Goal: Navigation & Orientation: Find specific page/section

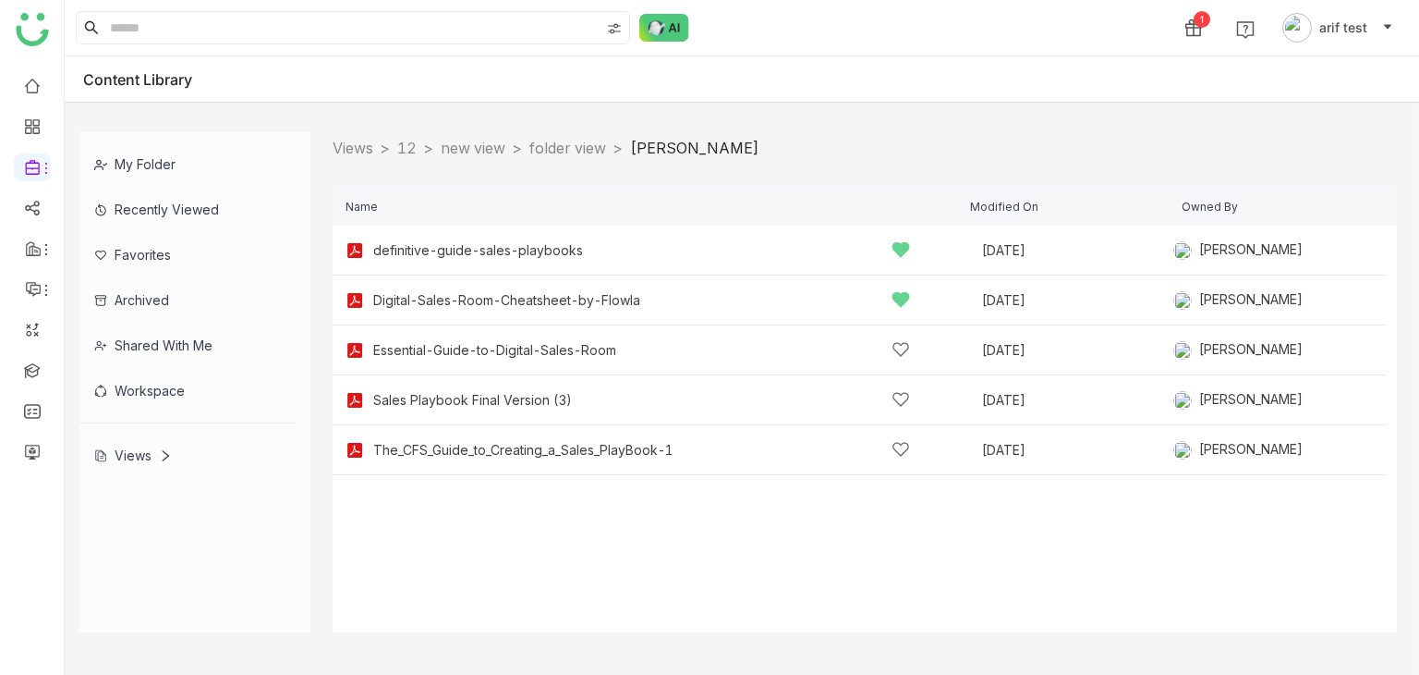
click at [160, 441] on div "Views" at bounding box center [187, 454] width 217 height 45
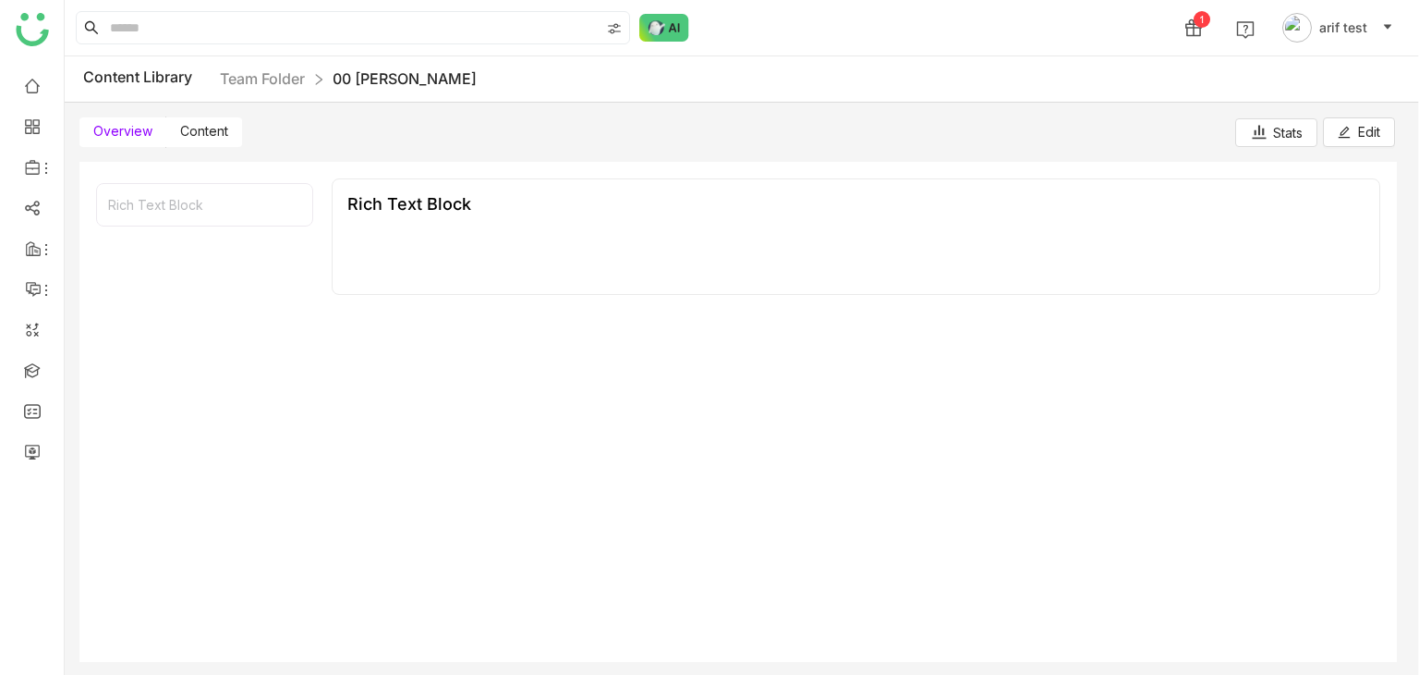
click at [215, 136] on span "Content" at bounding box center [204, 131] width 48 height 16
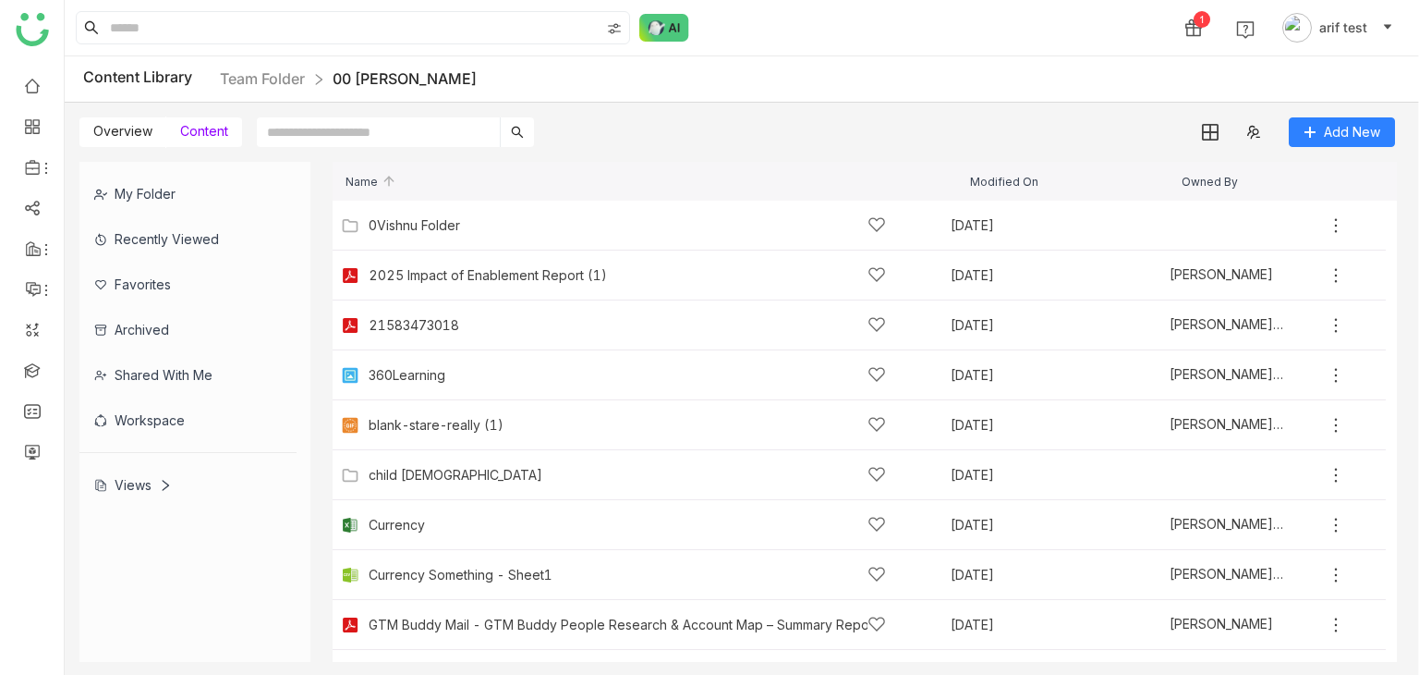
click at [135, 130] on span "Overview" at bounding box center [122, 131] width 59 height 16
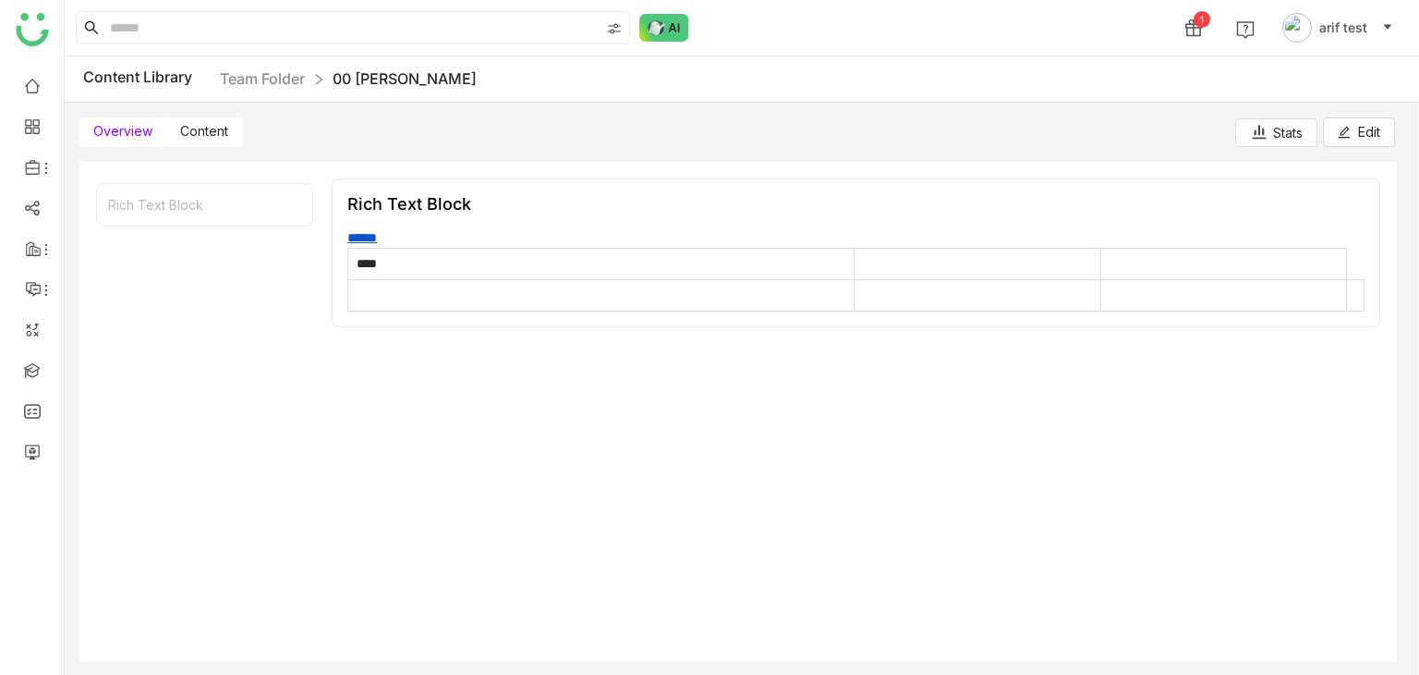
click at [201, 131] on span "Content" at bounding box center [204, 131] width 48 height 16
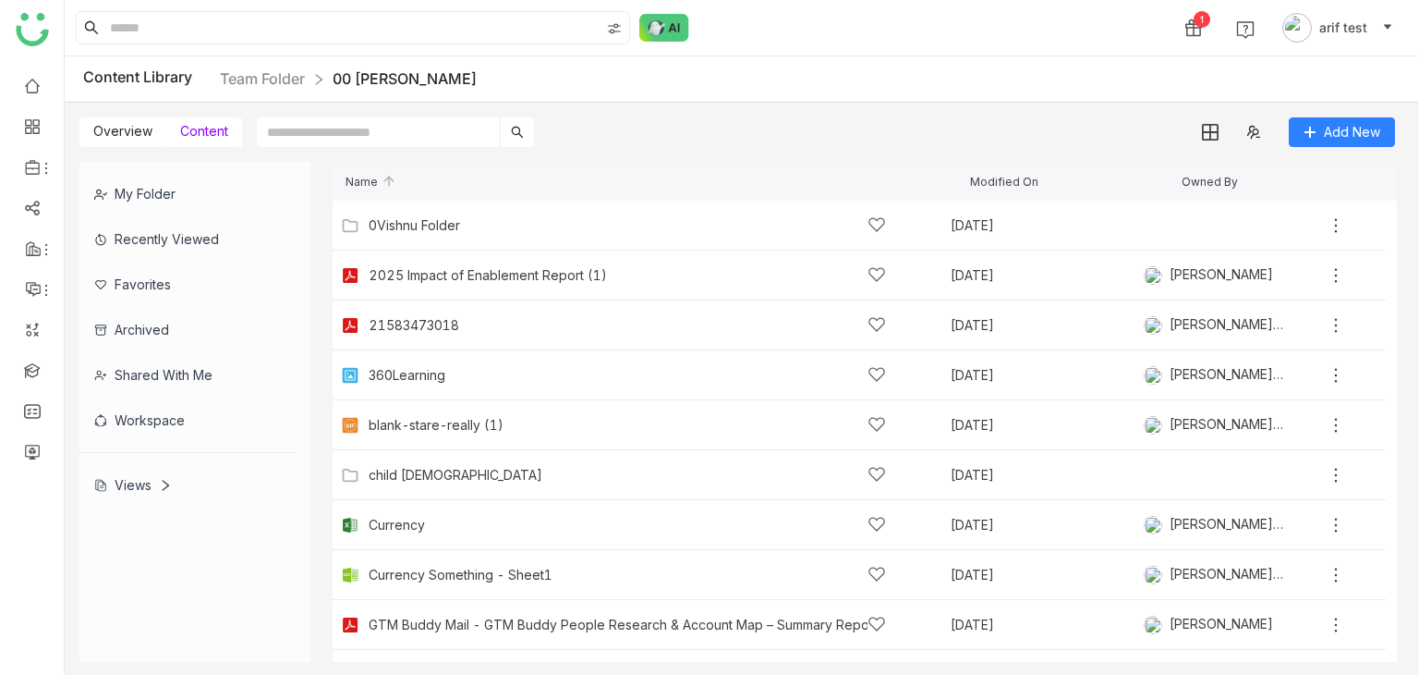
click at [149, 493] on div "Views" at bounding box center [187, 484] width 217 height 45
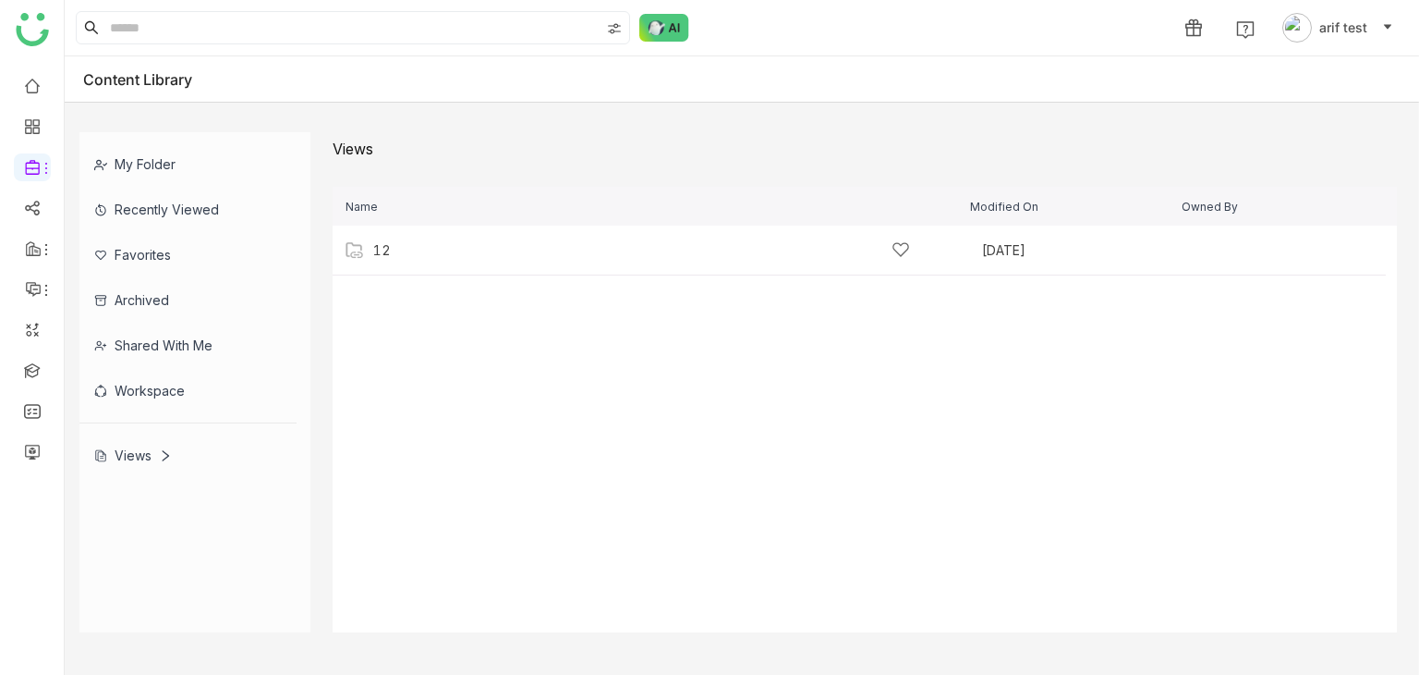
click at [181, 344] on div "Shared with me" at bounding box center [187, 345] width 217 height 45
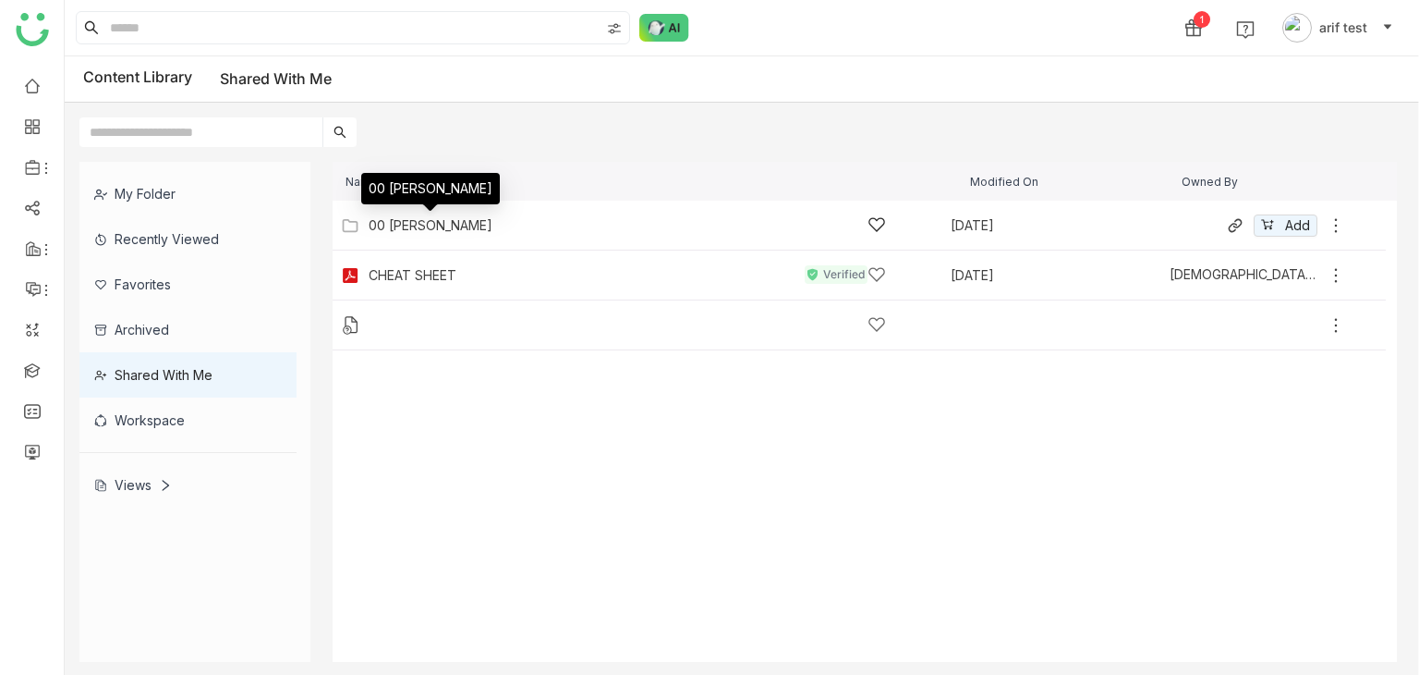
click at [431, 221] on div "00 Arif Folder" at bounding box center [431, 225] width 124 height 15
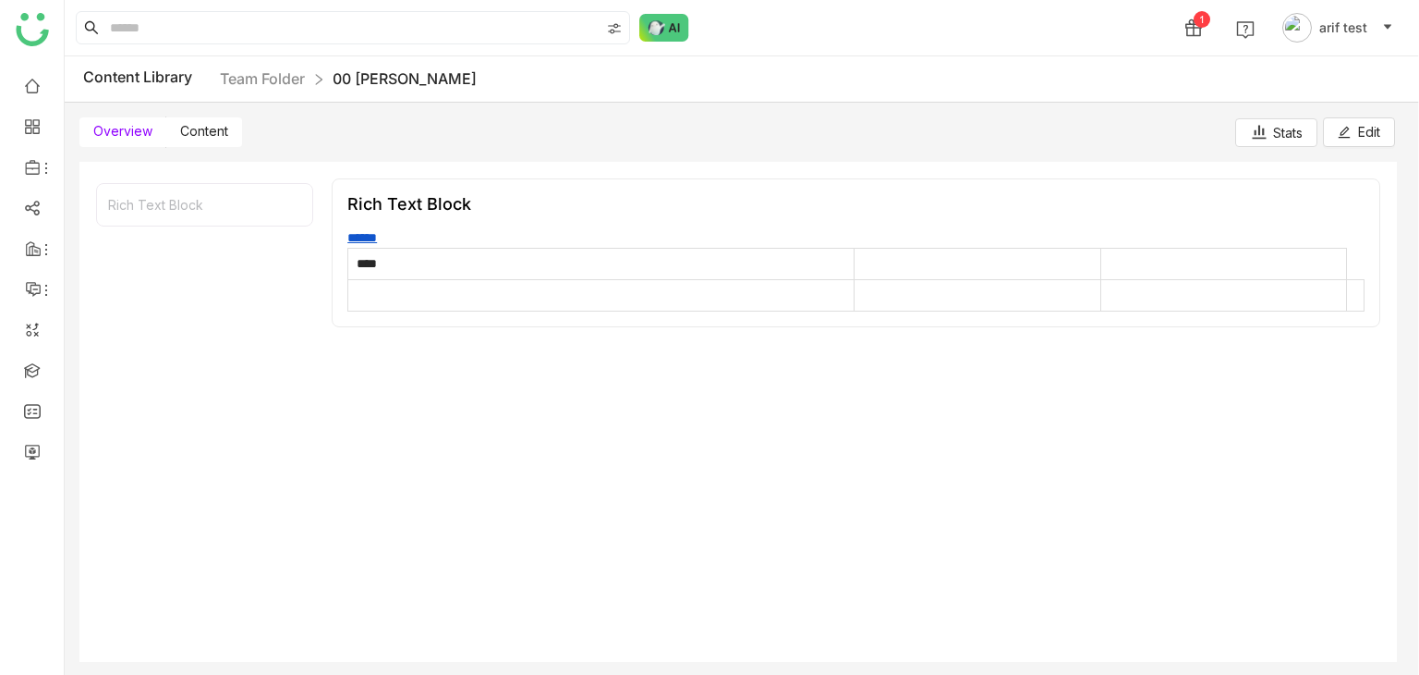
click at [236, 140] on label "Content" at bounding box center [204, 132] width 76 height 30
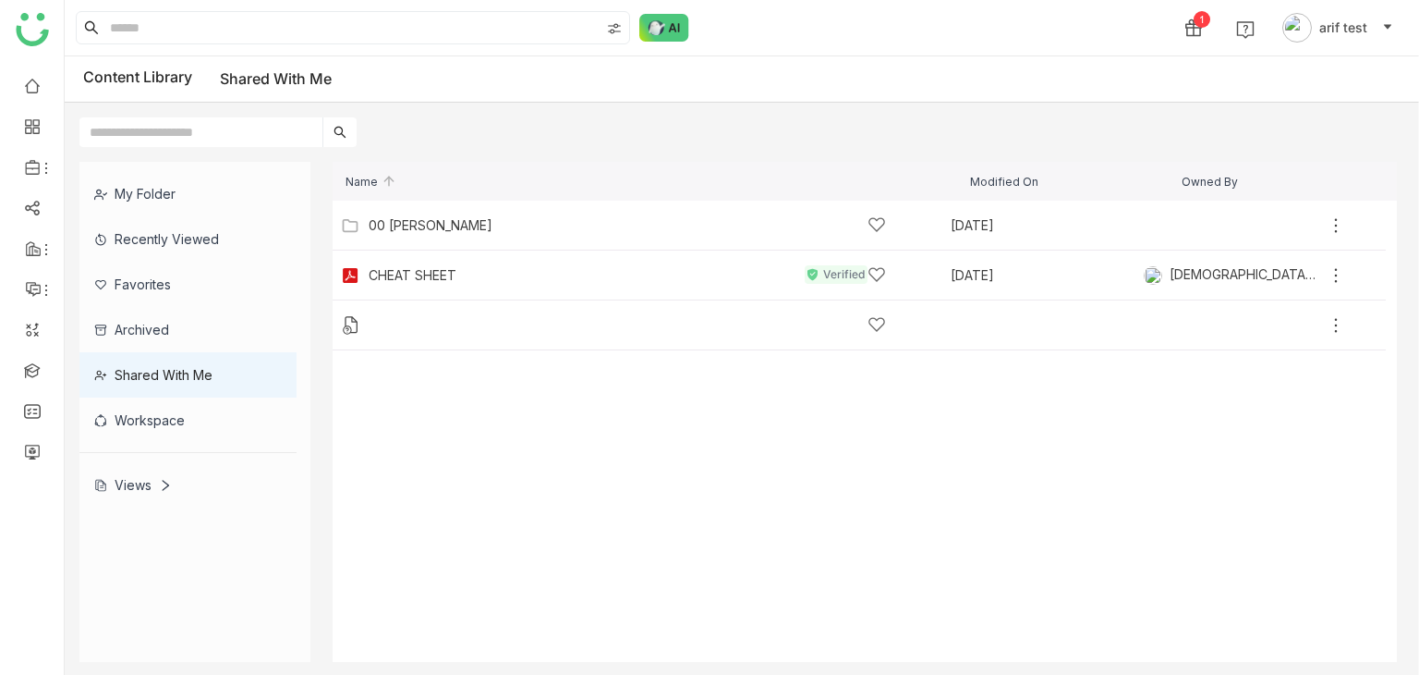
click at [189, 496] on div "Views" at bounding box center [187, 484] width 217 height 45
